Goal: Task Accomplishment & Management: Manage account settings

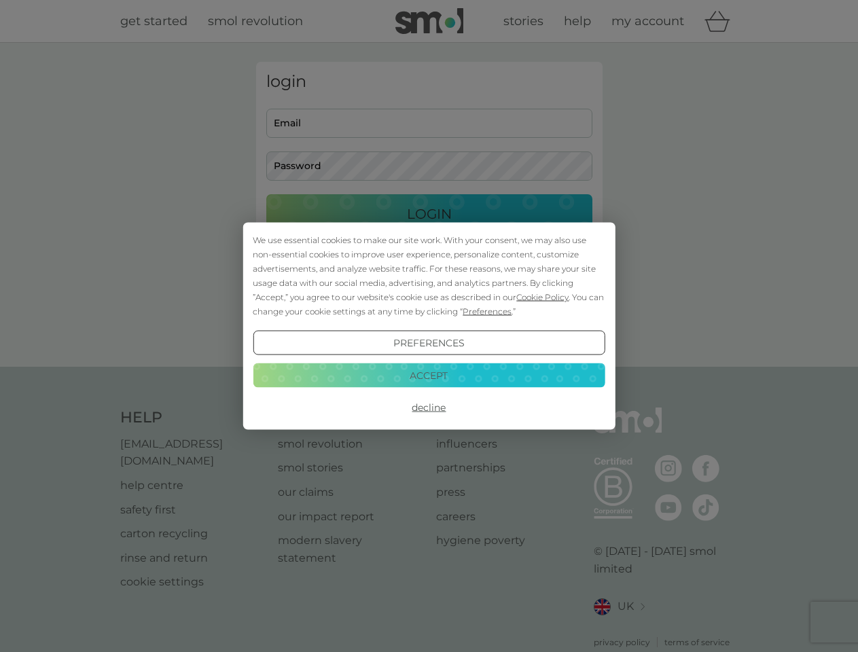
click at [543, 297] on span "Cookie Policy" at bounding box center [542, 297] width 52 height 10
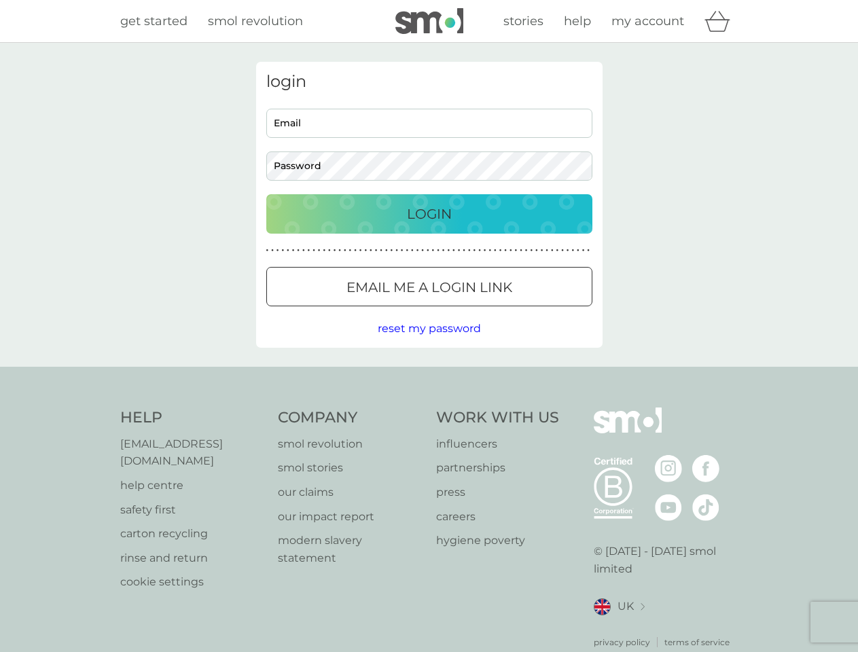
click at [486, 311] on div "login Email Password Login ● ● ● ● ● ● ● ● ● ● ● ● ● ● ● ● ● ● ● ● ● ● ● ● ● ● …" at bounding box center [429, 205] width 347 height 286
click at [429, 343] on div "login Email Password Login ● ● ● ● ● ● ● ● ● ● ● ● ● ● ● ● ● ● ● ● ● ● ● ● ● ● …" at bounding box center [429, 205] width 347 height 286
click at [429, 408] on div "Help [EMAIL_ADDRESS][DOMAIN_NAME] help centre safety first carton recycling rin…" at bounding box center [429, 528] width 618 height 241
click at [429, 375] on div "Help [EMAIL_ADDRESS][DOMAIN_NAME] help centre safety first carton recycling rin…" at bounding box center [429, 528] width 858 height 323
